Goal: Navigation & Orientation: Find specific page/section

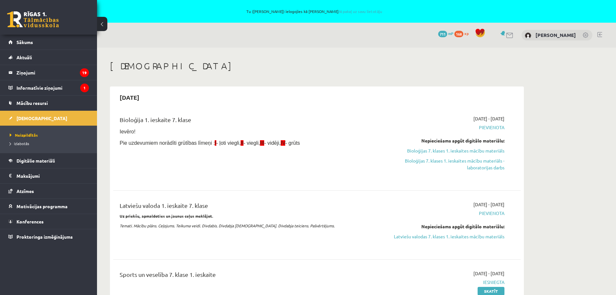
scroll to position [65, 0]
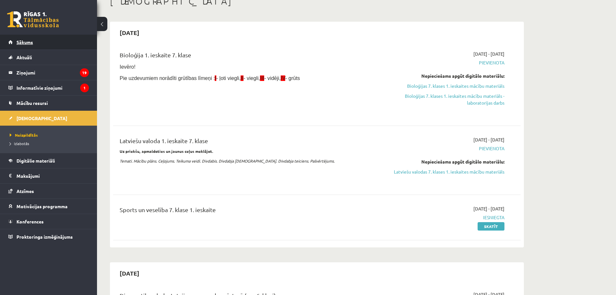
click at [21, 42] on span "Sākums" at bounding box center [24, 42] width 16 height 6
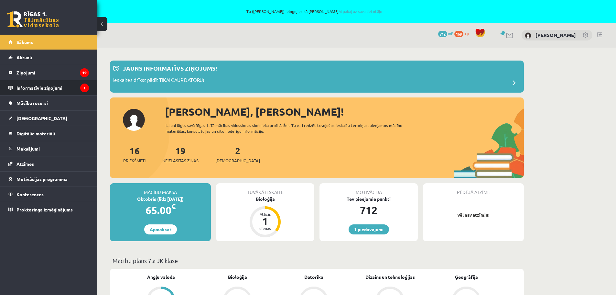
click at [26, 88] on legend "Informatīvie ziņojumi 1" at bounding box center [52, 87] width 72 height 15
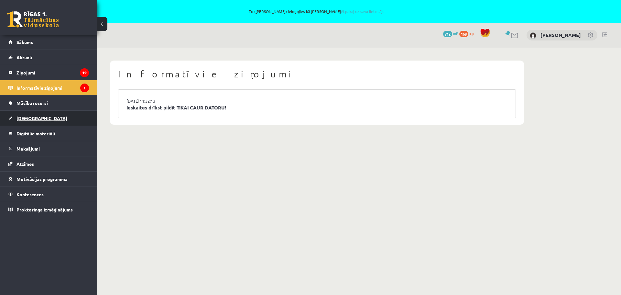
click at [25, 117] on span "[DEMOGRAPHIC_DATA]" at bounding box center [41, 118] width 51 height 6
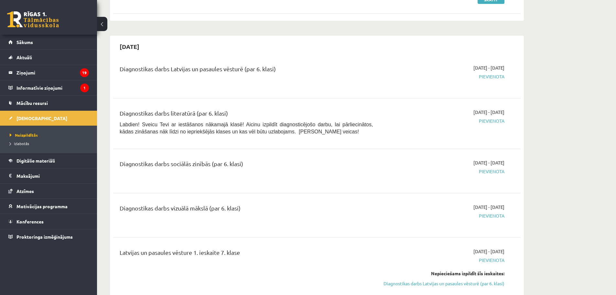
scroll to position [65, 0]
